Goal: Task Accomplishment & Management: Manage account settings

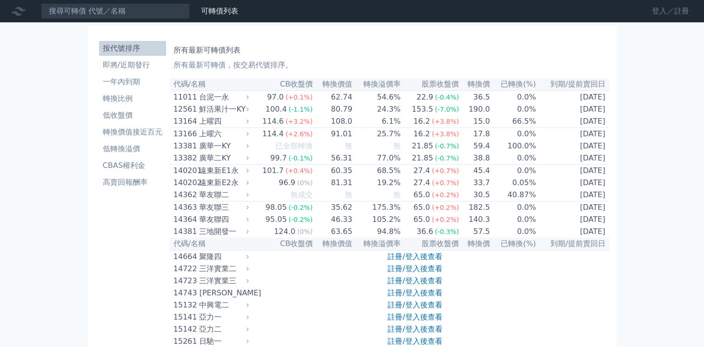
click at [665, 7] on link "登入／註冊" at bounding box center [670, 11] width 52 height 15
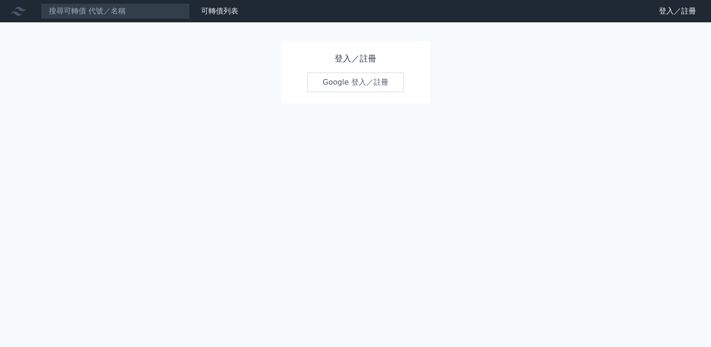
click at [371, 81] on link "Google 登入／註冊" at bounding box center [355, 83] width 97 height 20
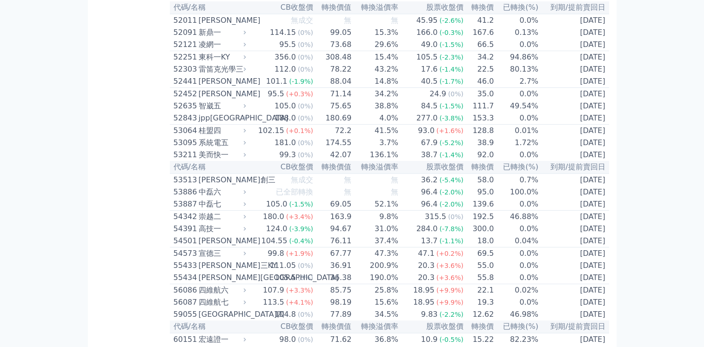
scroll to position [5473, 0]
